Goal: Transaction & Acquisition: Purchase product/service

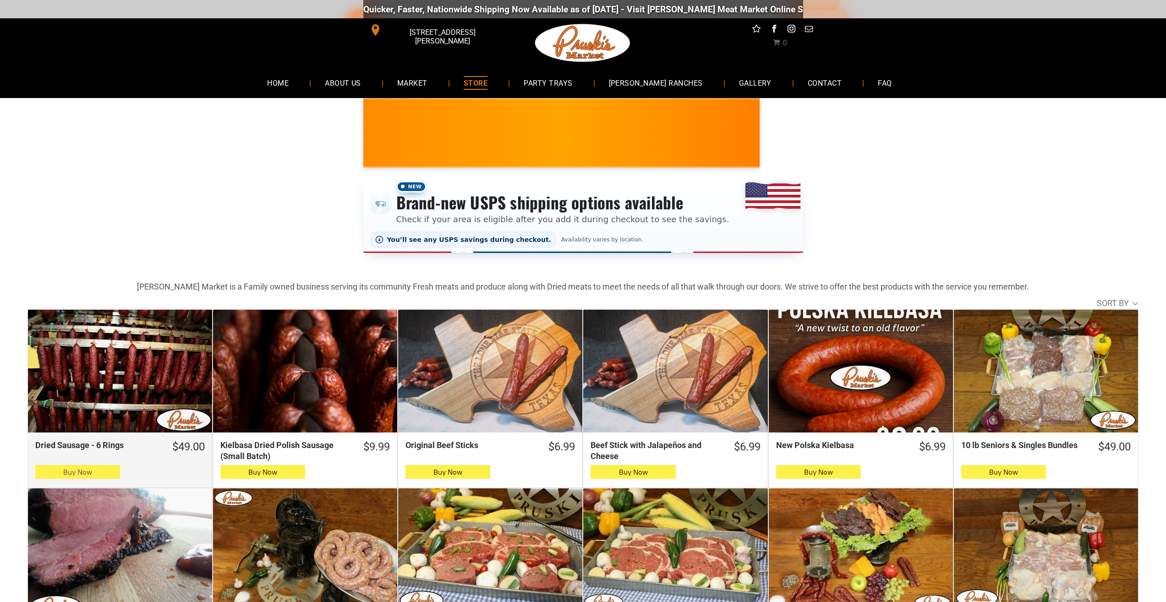
click at [60, 476] on button "Buy Now" at bounding box center [77, 472] width 85 height 14
click at [59, 472] on button "Buy Now" at bounding box center [77, 472] width 85 height 14
click at [45, 475] on button "Buy Now" at bounding box center [77, 472] width 85 height 14
